Goal: Navigation & Orientation: Find specific page/section

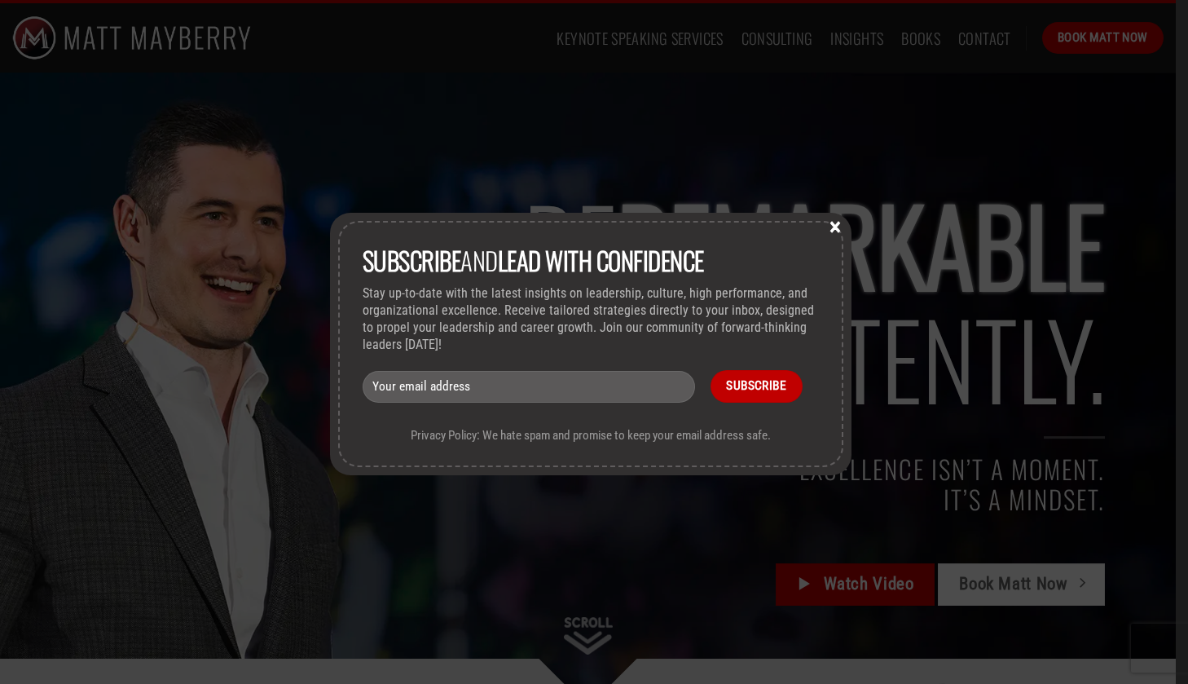
click at [839, 227] on button "×" at bounding box center [835, 225] width 24 height 15
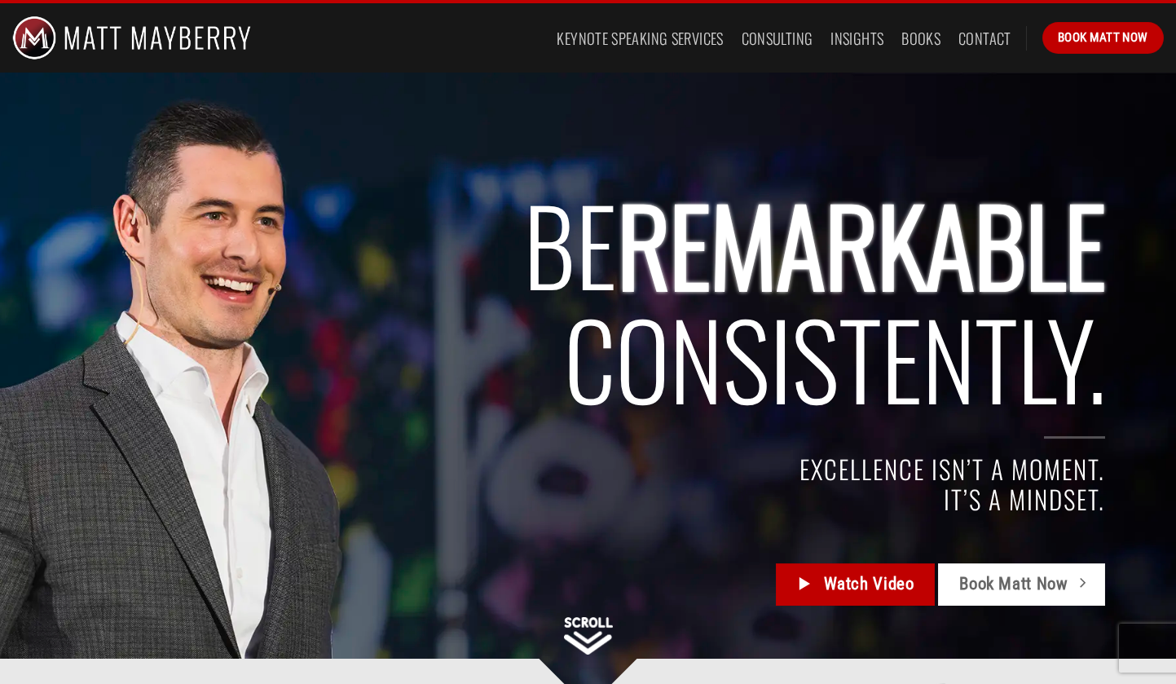
click at [742, 324] on span "Consistently." at bounding box center [834, 357] width 541 height 154
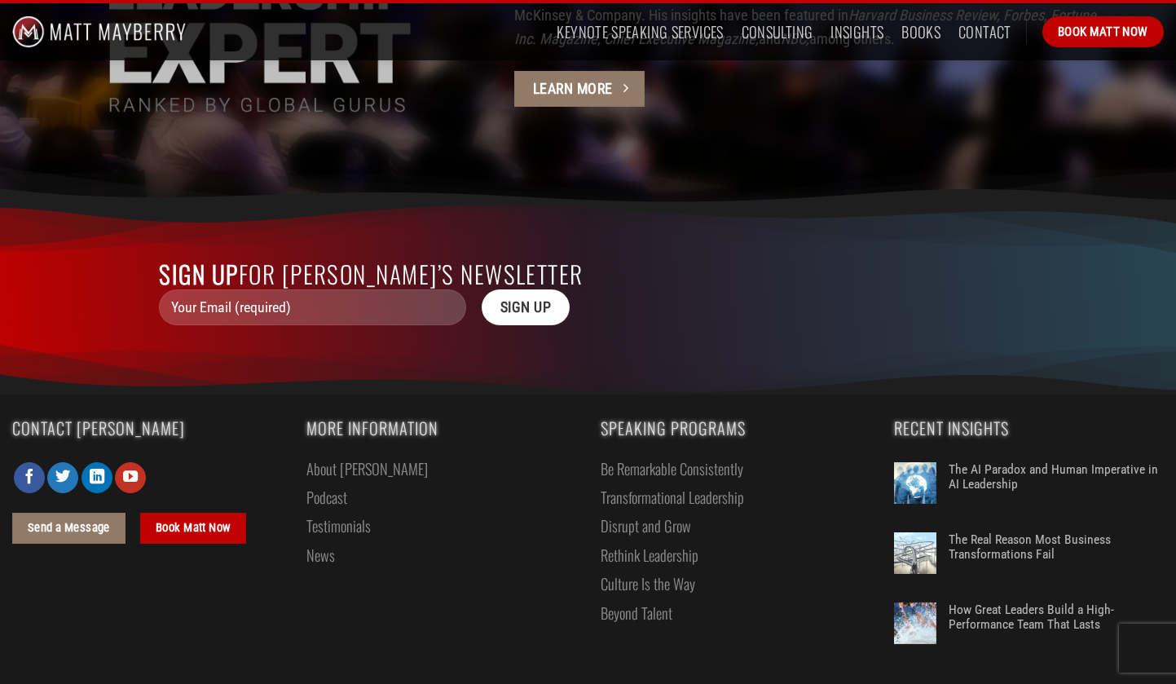
scroll to position [4449, 0]
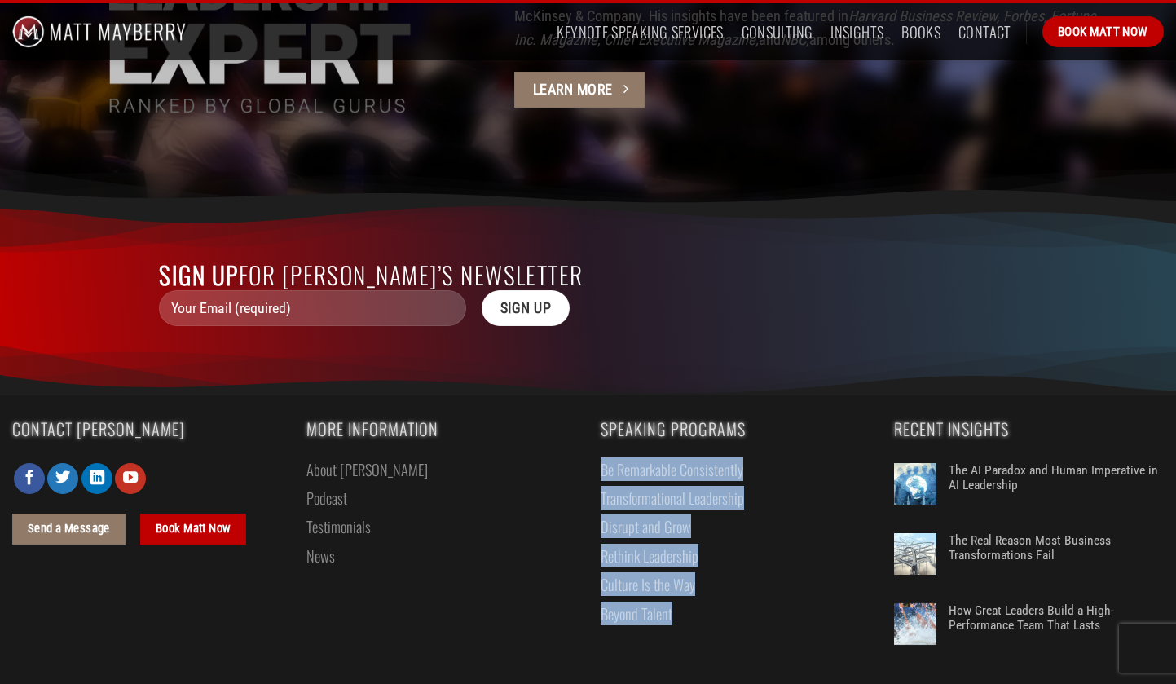
drag, startPoint x: 590, startPoint y: 425, endPoint x: 710, endPoint y: 578, distance: 193.8
click at [710, 579] on div "Speaking Programs Be Remarkable Consistently Transformational Leadership Disrup…" at bounding box center [735, 542] width 294 height 244
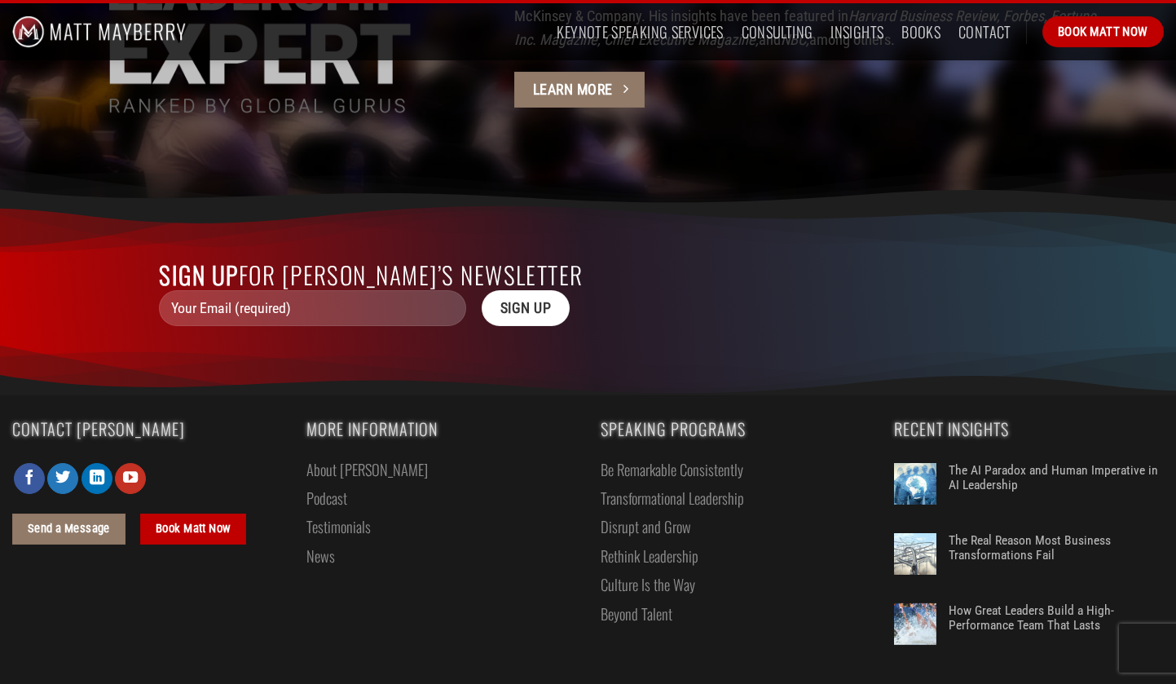
click at [710, 581] on div "Speaking Programs Be Remarkable Consistently Transformational Leadership Disrup…" at bounding box center [735, 542] width 294 height 244
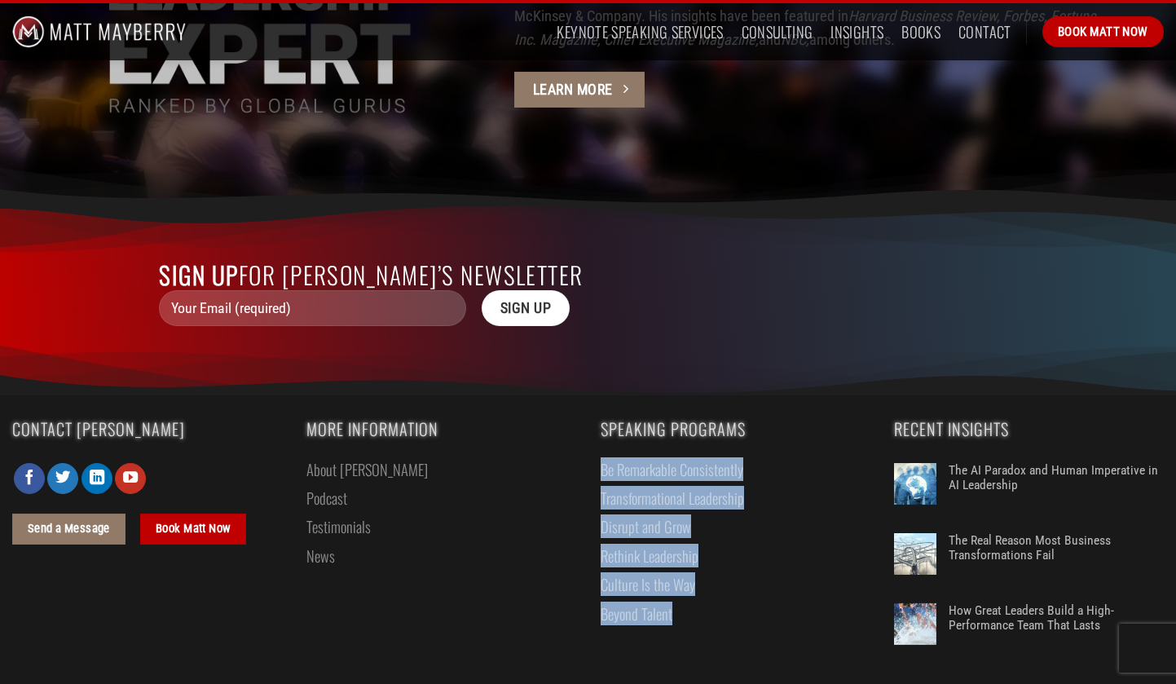
drag, startPoint x: 710, startPoint y: 581, endPoint x: 592, endPoint y: 407, distance: 210.0
click at [592, 420] on div "Speaking Programs Be Remarkable Consistently Transformational Leadership Disrup…" at bounding box center [735, 542] width 294 height 244
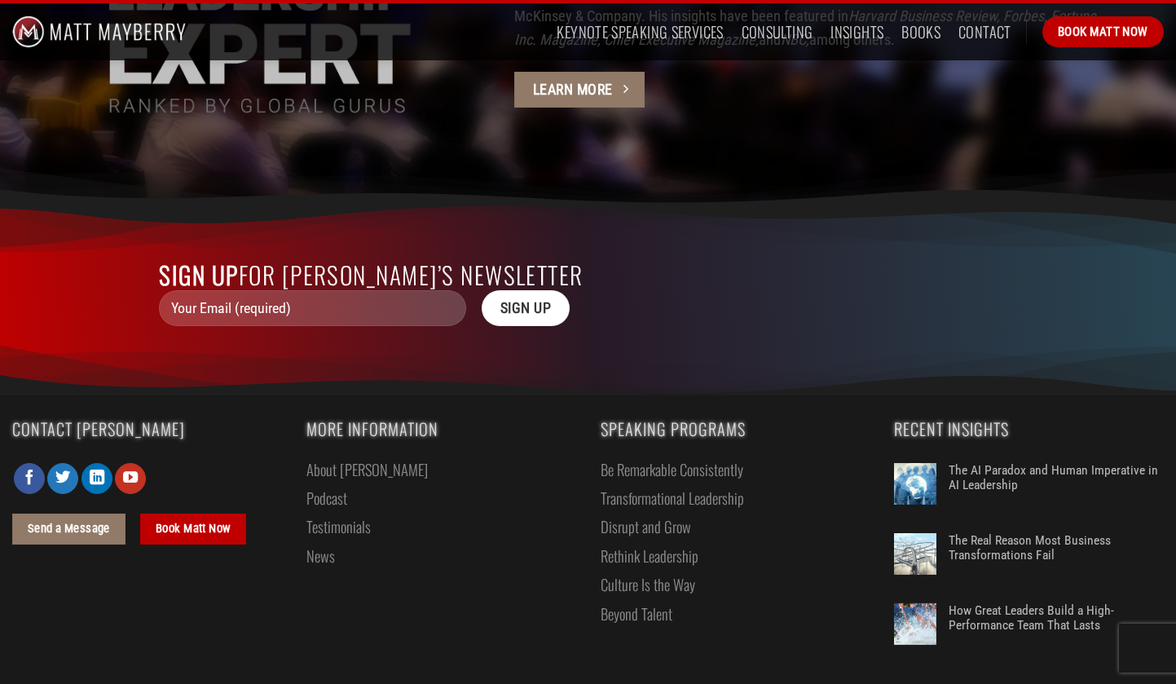
click at [748, 599] on li "Beyond Talent" at bounding box center [736, 613] width 270 height 29
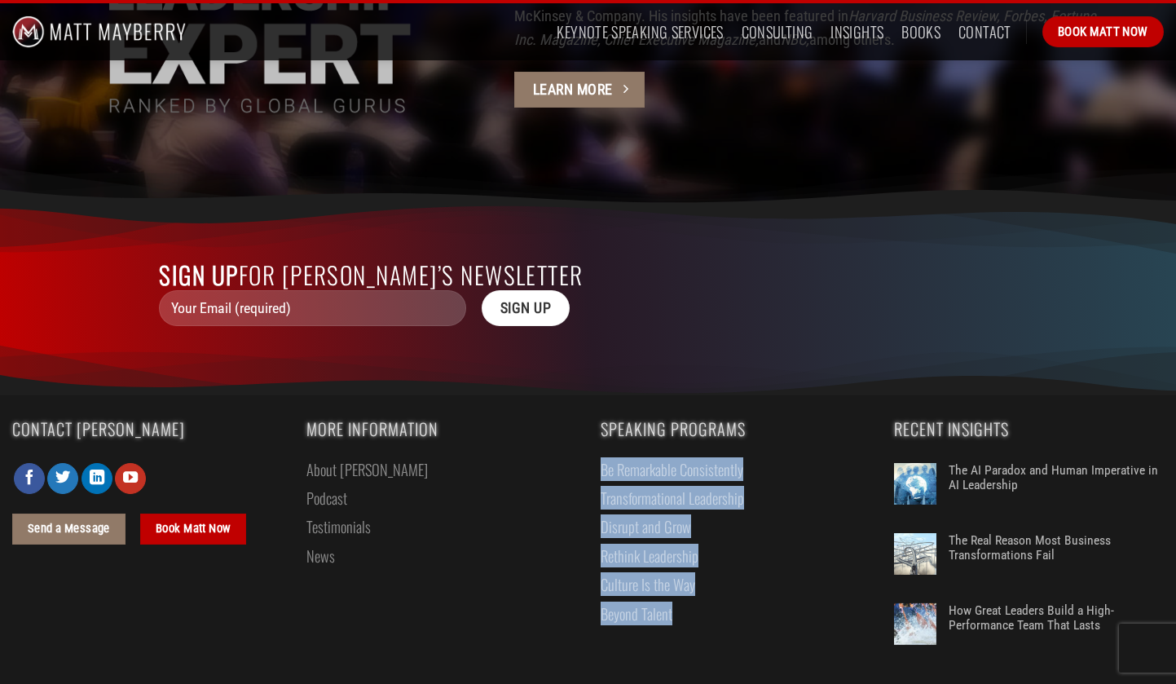
drag, startPoint x: 729, startPoint y: 575, endPoint x: 602, endPoint y: 420, distance: 200.3
click at [602, 455] on ul "Be Remarkable Consistently Transformational Leadership Disrupt and Grow Rethink…" at bounding box center [736, 542] width 270 height 174
click at [733, 619] on div "Speaking Programs Be Remarkable Consistently Transformational Leadership Disrup…" at bounding box center [735, 542] width 294 height 244
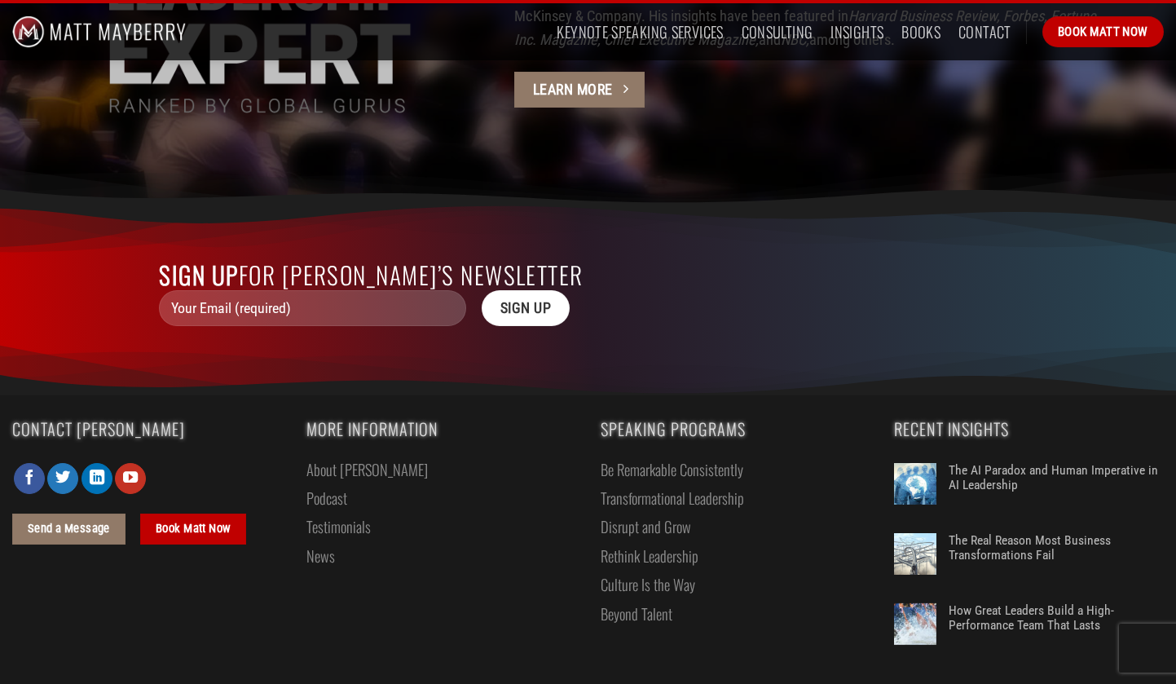
click at [648, 599] on link "Beyond Talent" at bounding box center [637, 613] width 72 height 29
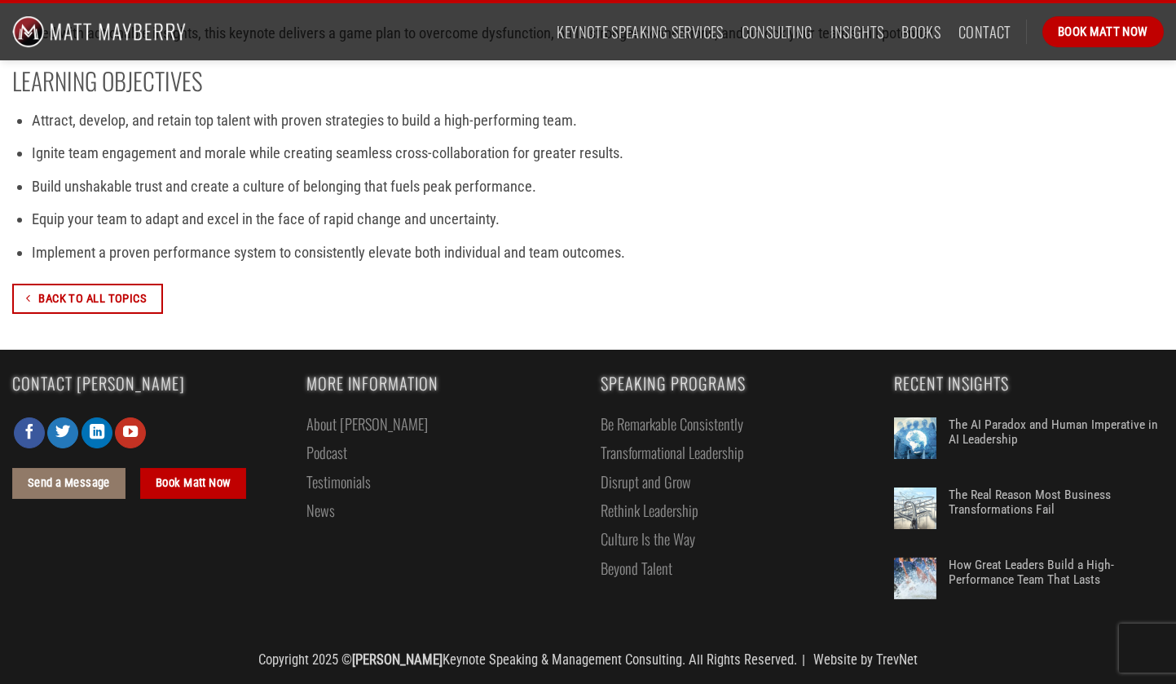
scroll to position [869, 0]
click at [98, 431] on icon "Follow on LinkedIn" at bounding box center [97, 432] width 15 height 18
